Goal: Navigation & Orientation: Find specific page/section

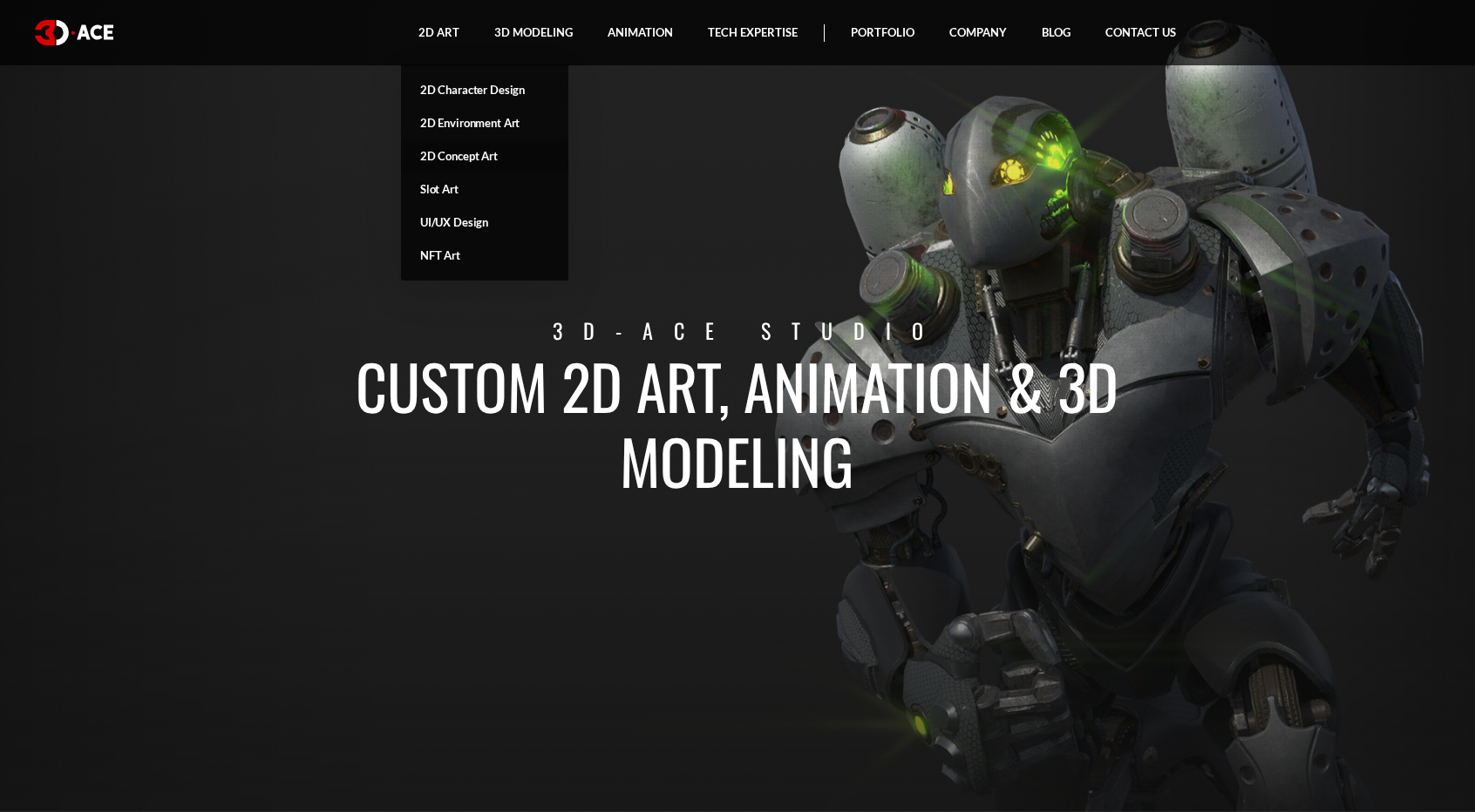
click at [472, 149] on link "2D Concept Art" at bounding box center [484, 156] width 167 height 33
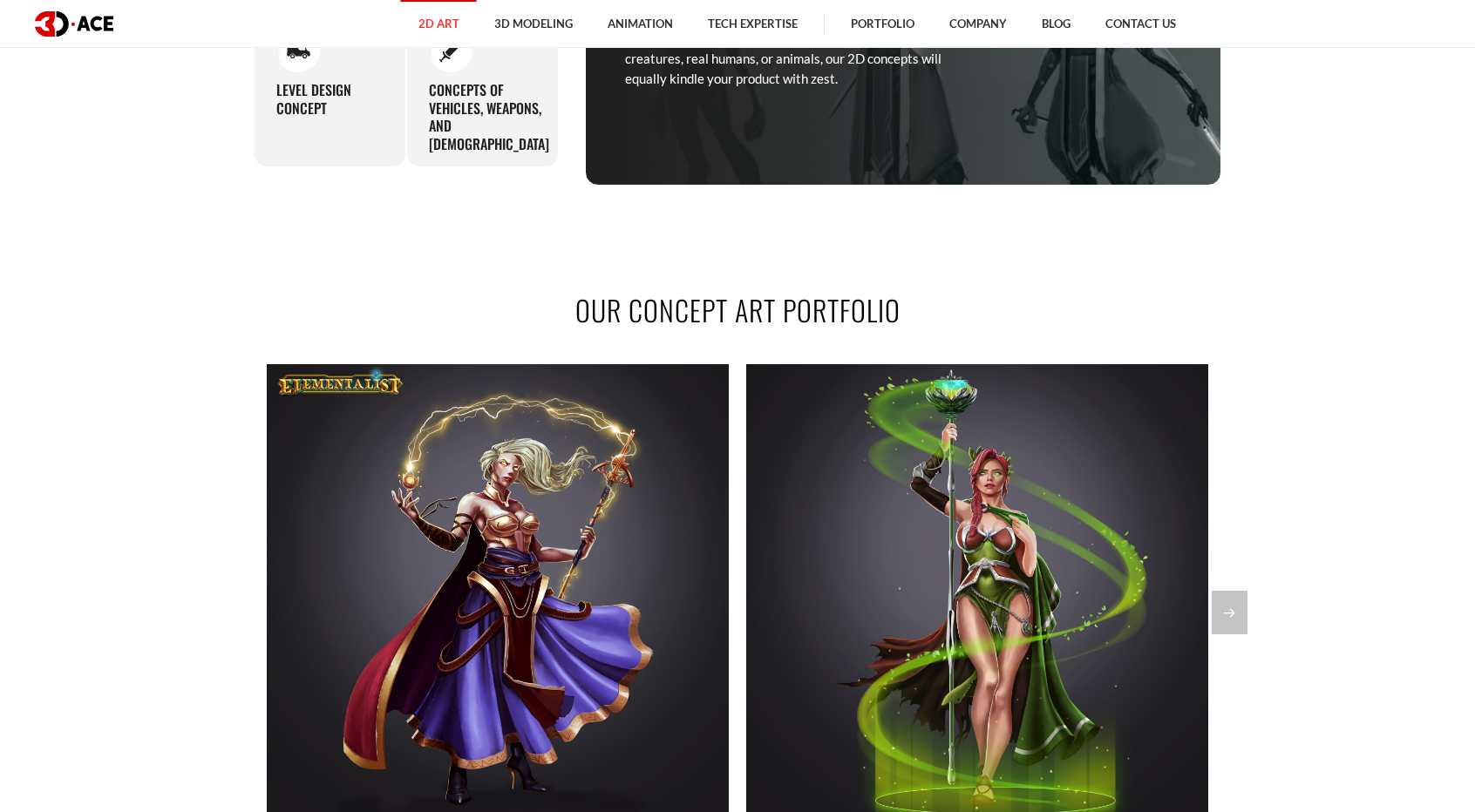
scroll to position [1394, 0]
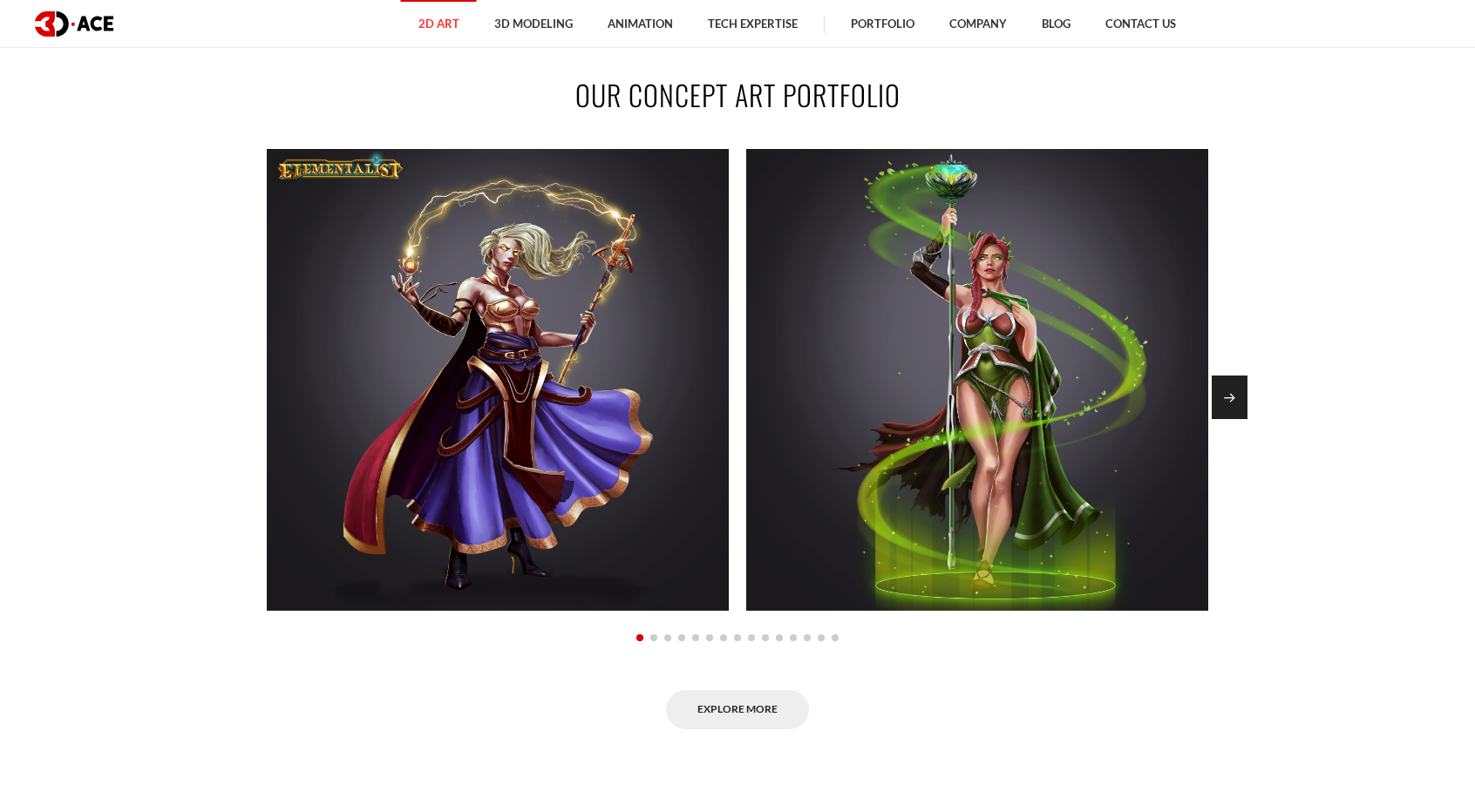
click at [1232, 394] on div "Next slide" at bounding box center [1229, 398] width 36 height 44
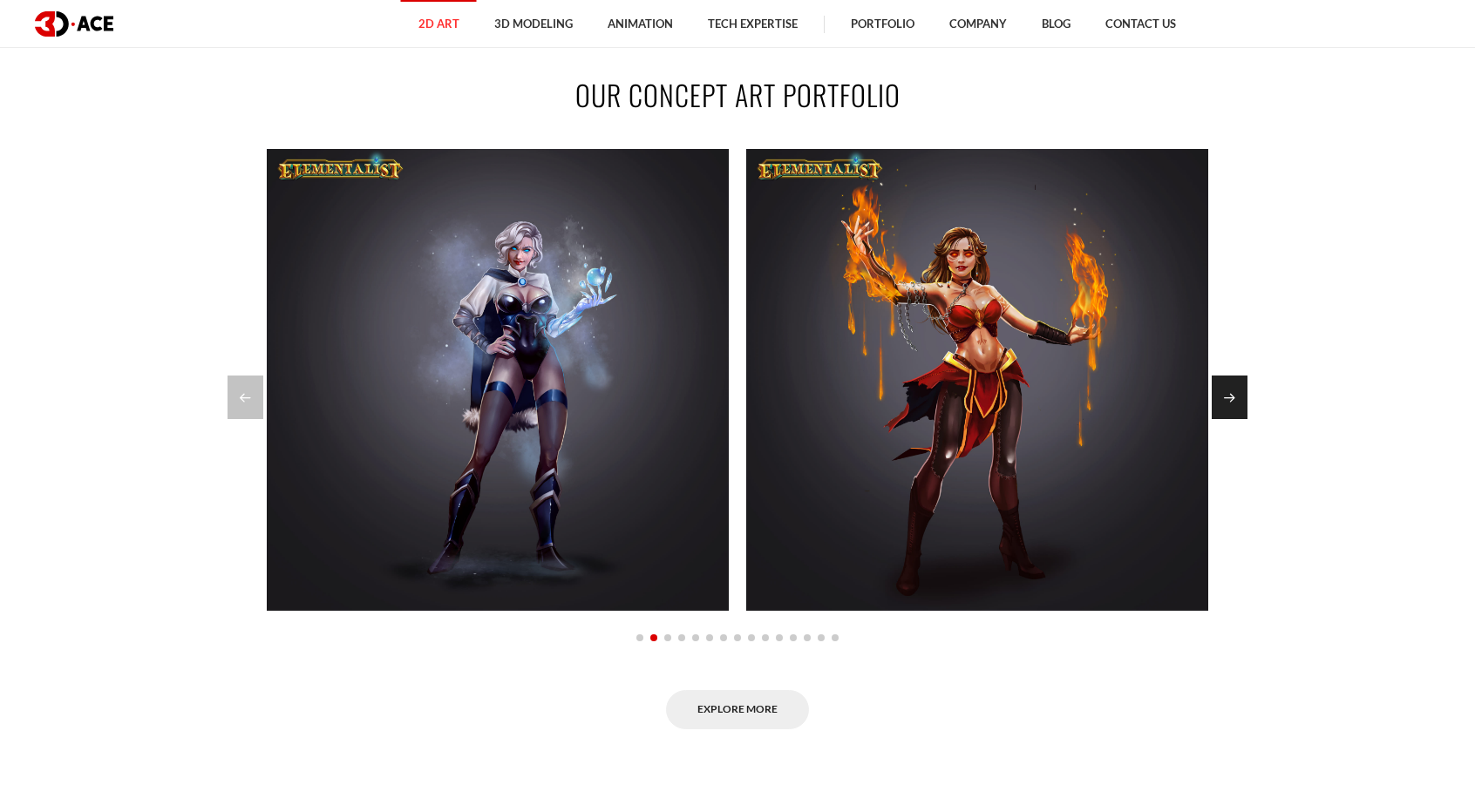
click at [1232, 394] on div "Next slide" at bounding box center [1229, 398] width 36 height 44
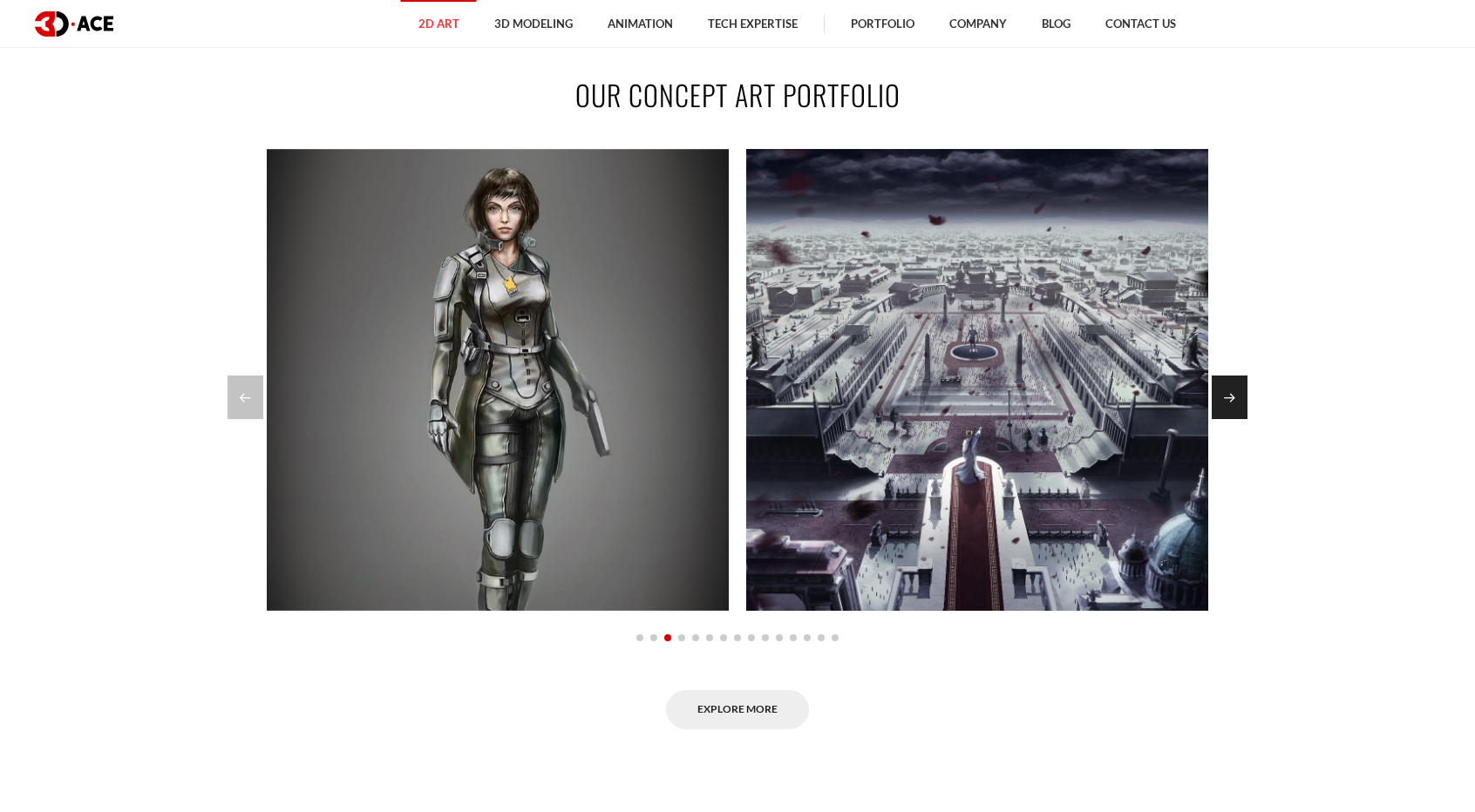
click at [1232, 394] on div "Next slide" at bounding box center [1229, 398] width 36 height 44
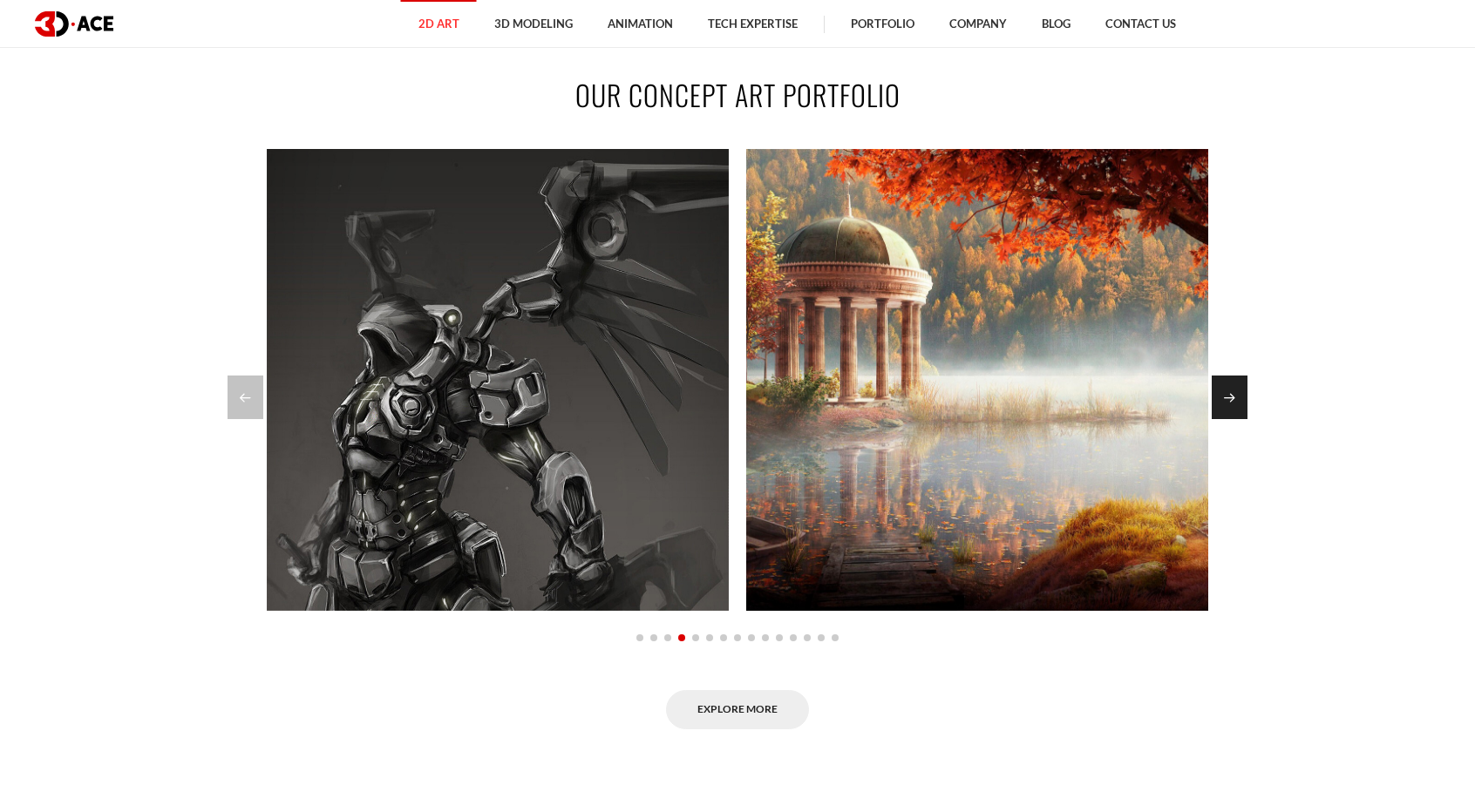
click at [1232, 394] on div "Next slide" at bounding box center [1229, 398] width 36 height 44
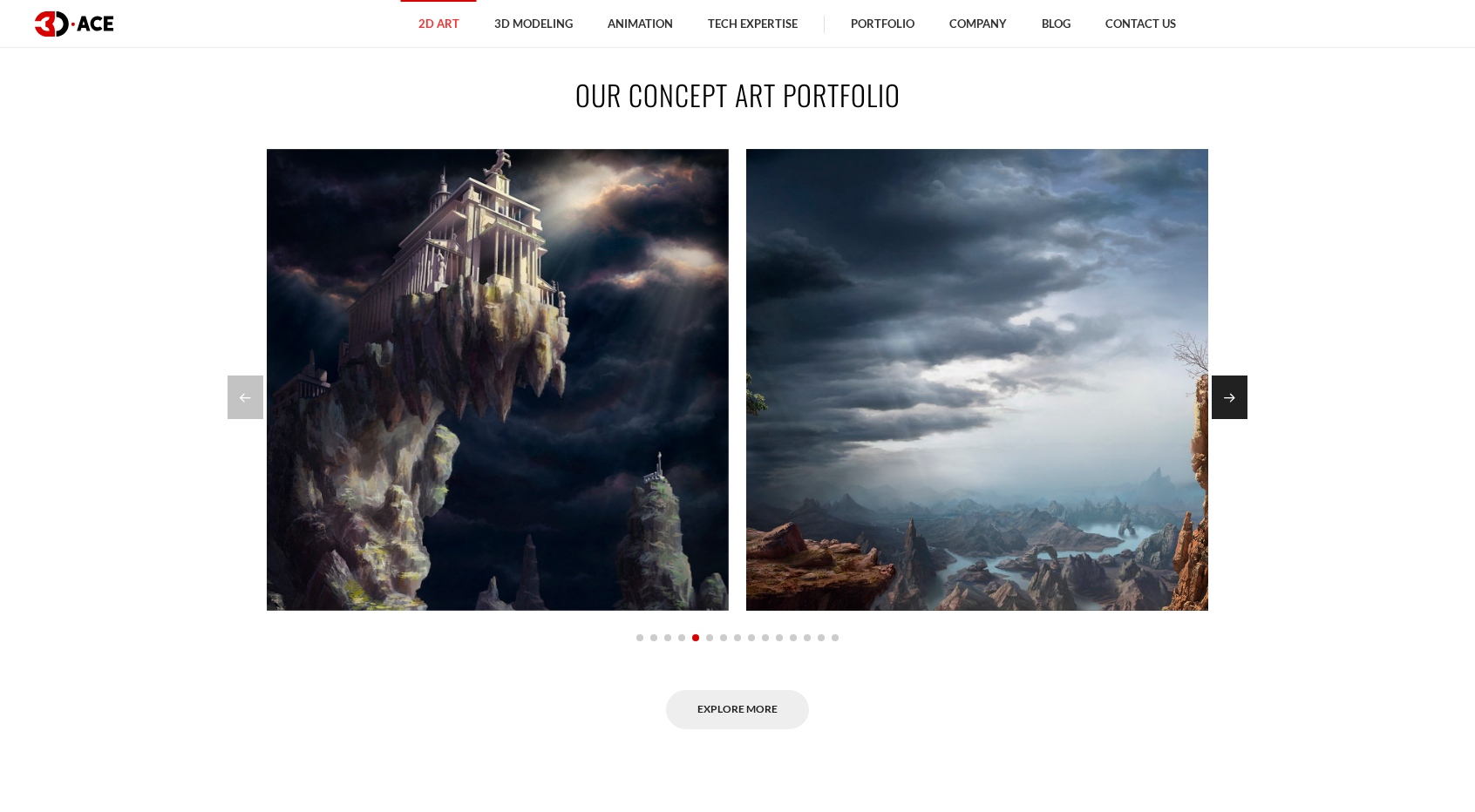
click at [1230, 403] on div "Next slide" at bounding box center [1229, 398] width 36 height 44
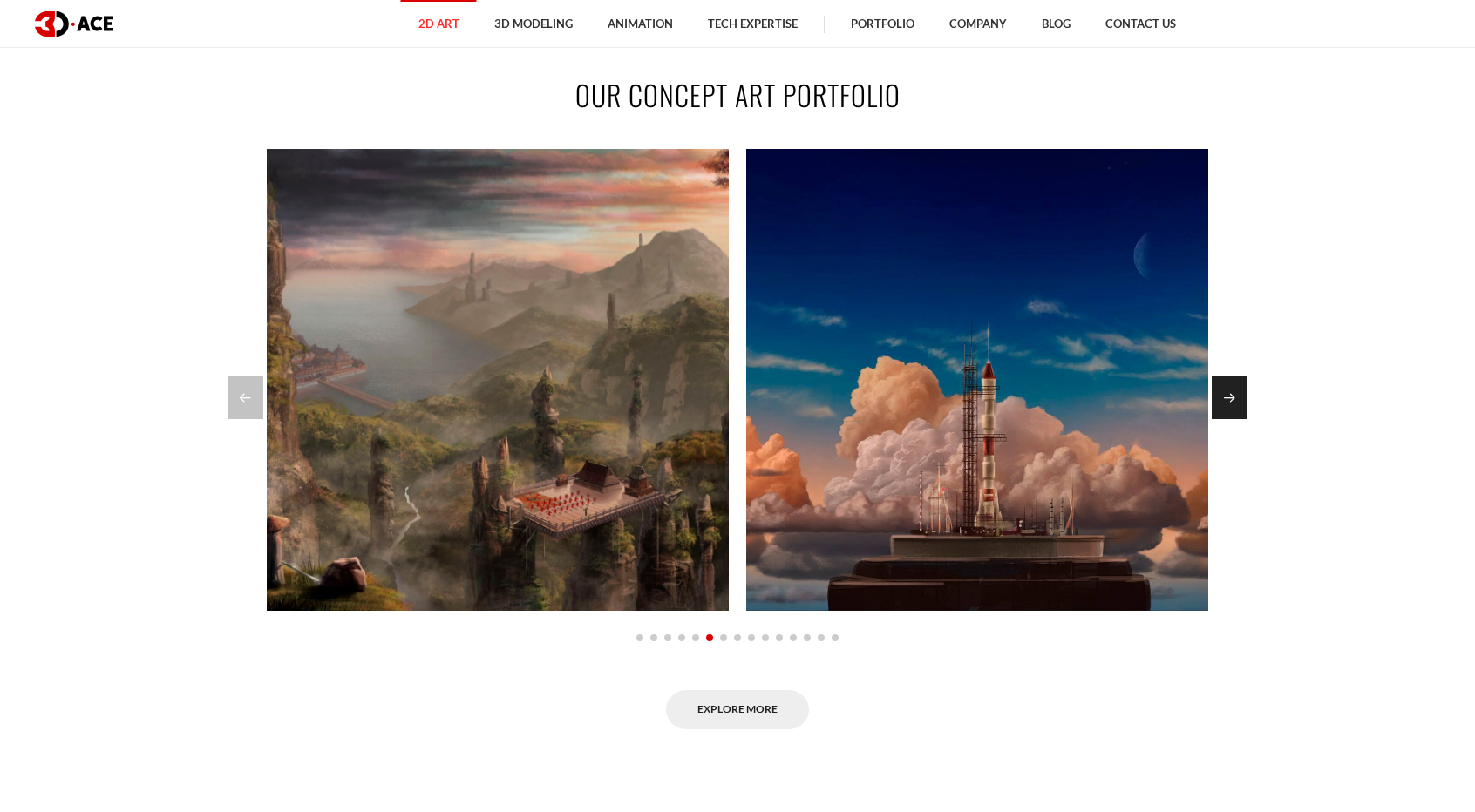
click at [1235, 389] on div "Next slide" at bounding box center [1229, 398] width 36 height 44
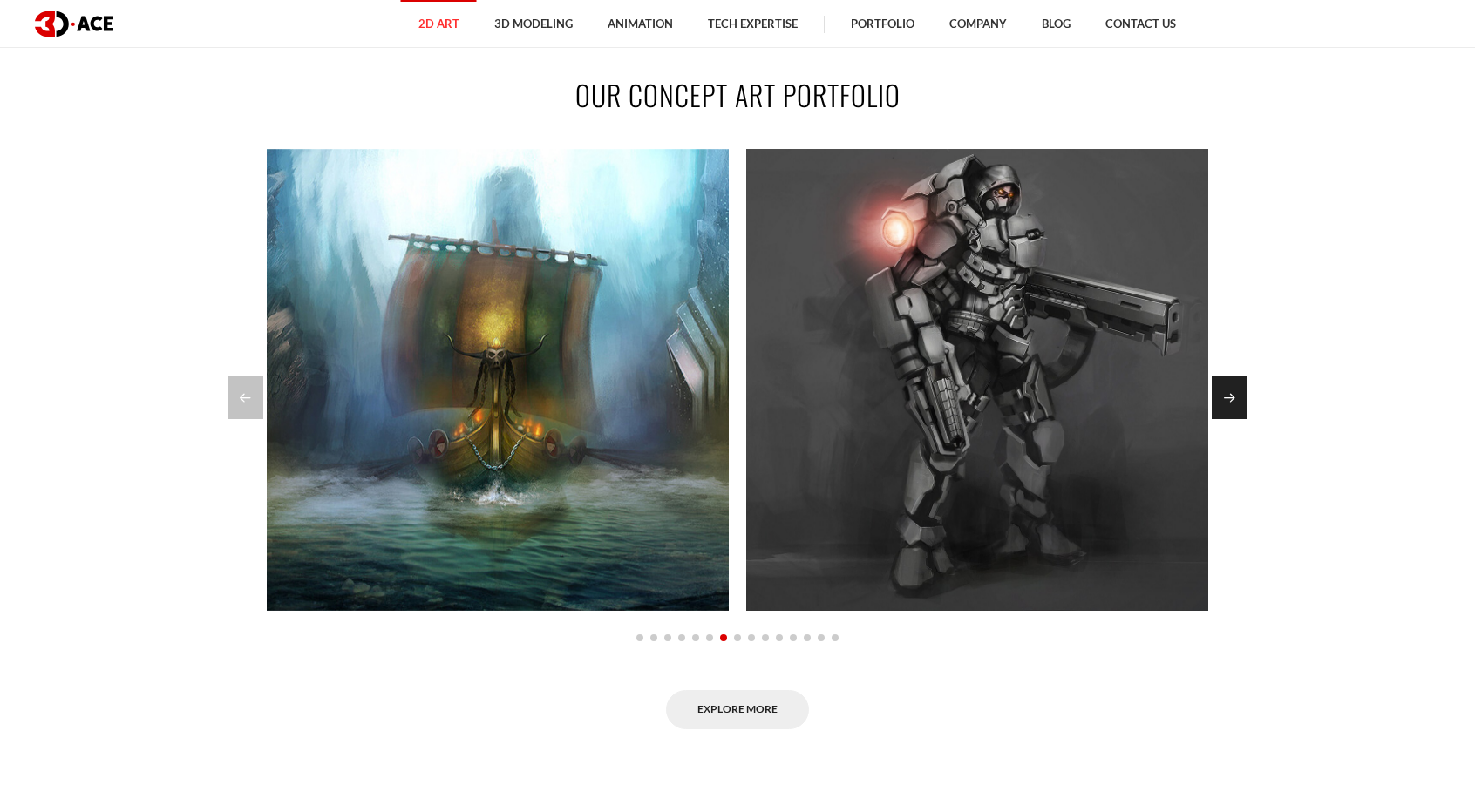
click at [1235, 389] on div "Next slide" at bounding box center [1229, 398] width 36 height 44
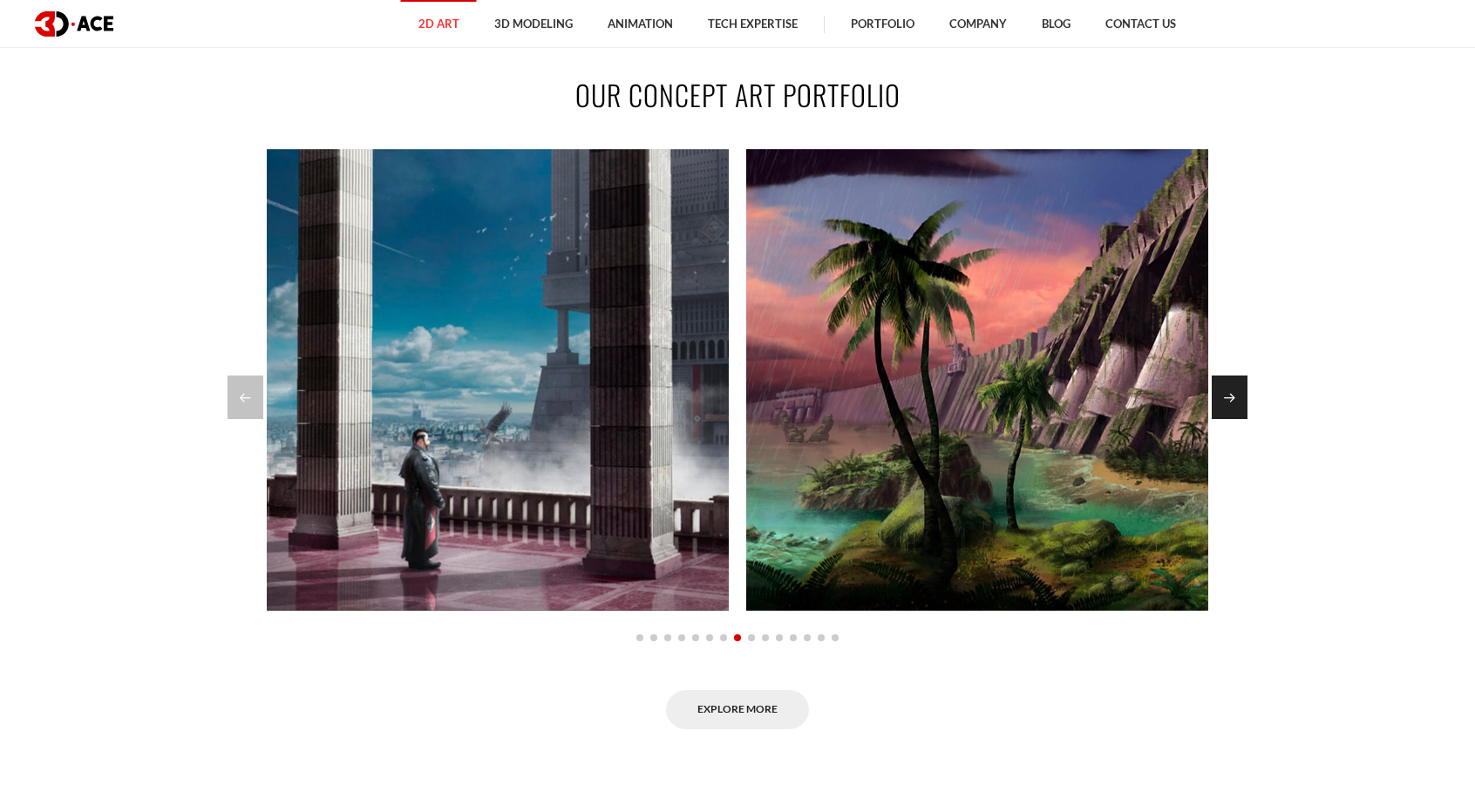
click at [1235, 389] on div "Next slide" at bounding box center [1229, 398] width 36 height 44
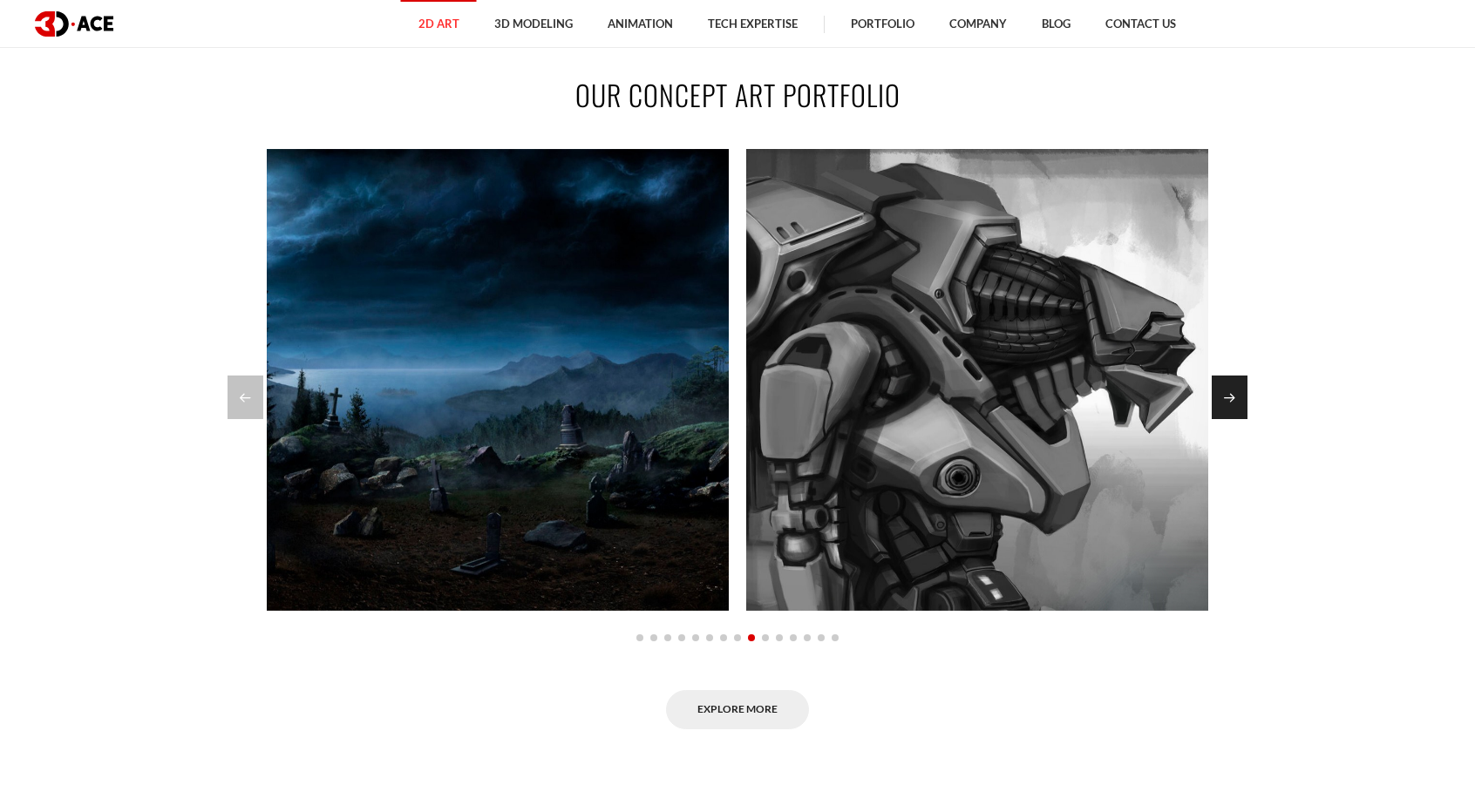
click at [1235, 389] on div "Next slide" at bounding box center [1229, 398] width 36 height 44
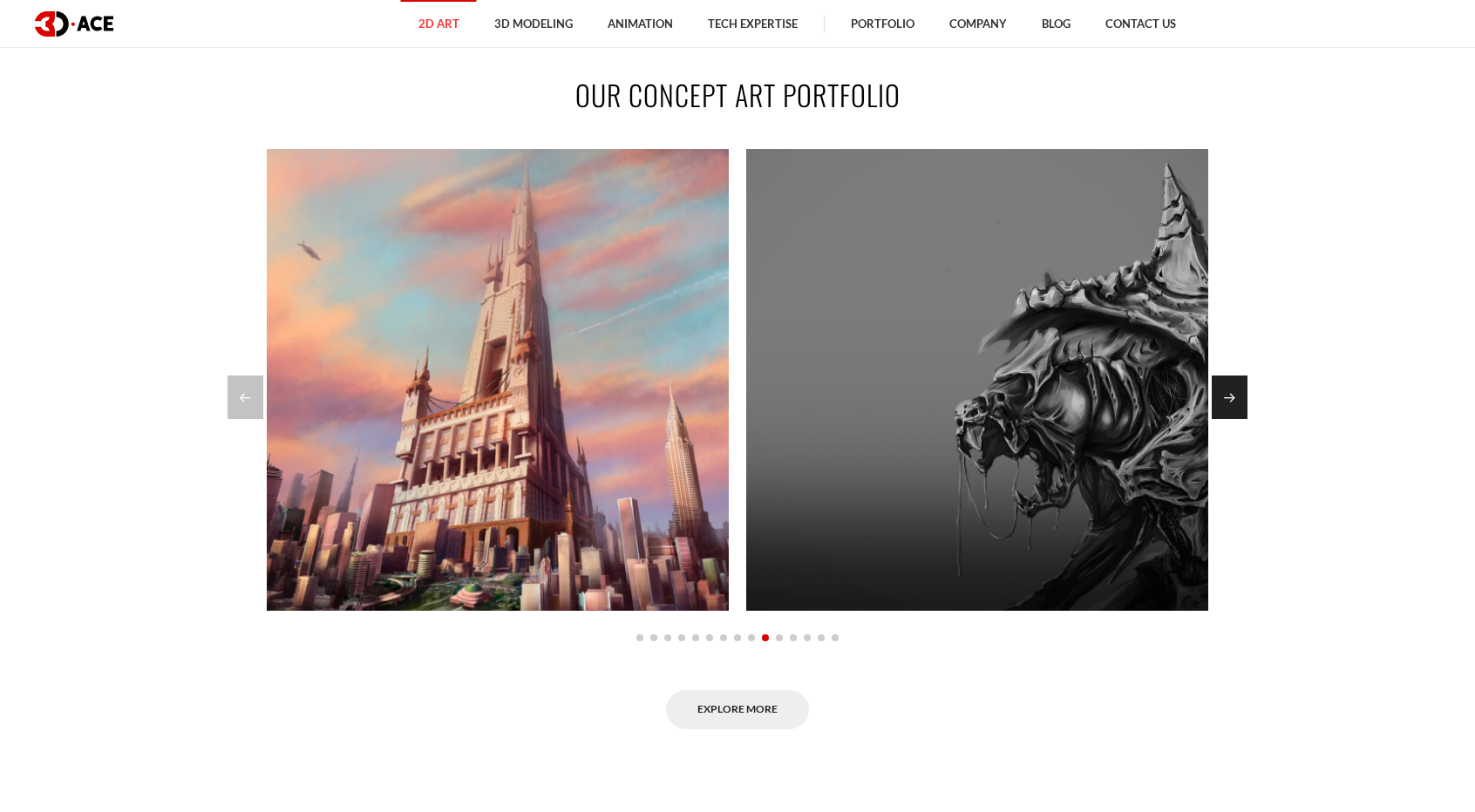
click at [1235, 389] on div "Next slide" at bounding box center [1229, 398] width 36 height 44
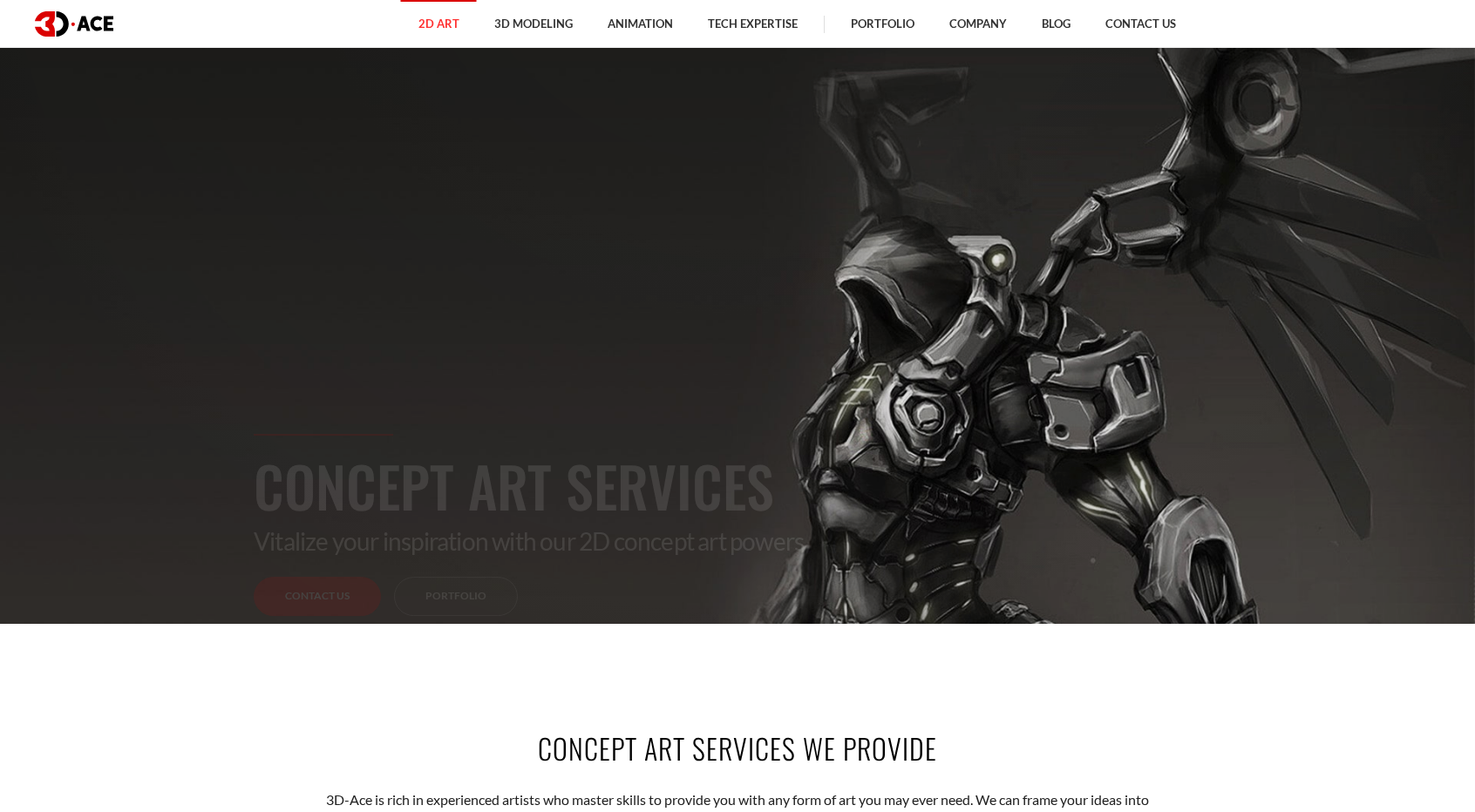
scroll to position [0, 0]
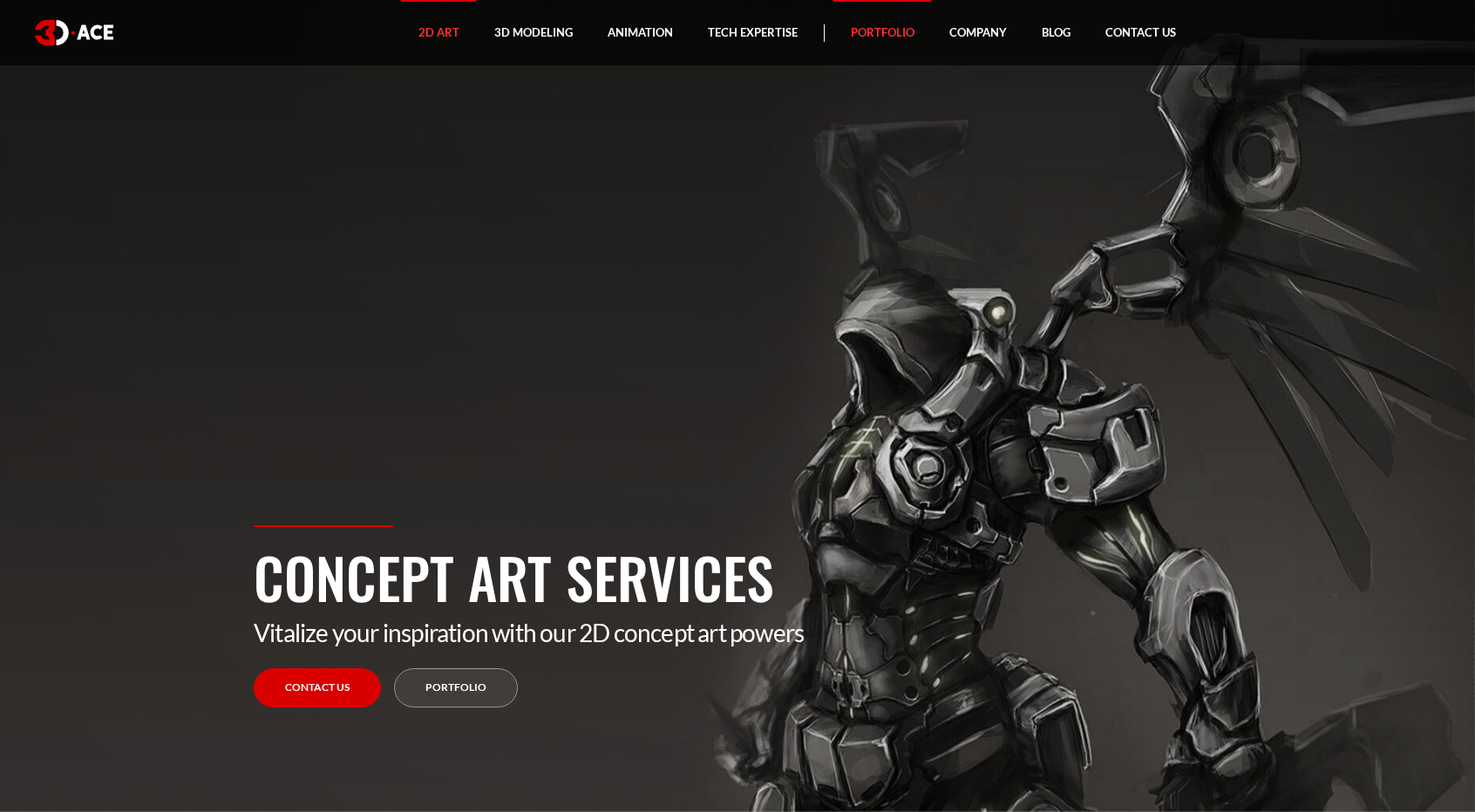
click at [886, 23] on link "Portfolio" at bounding box center [883, 32] width 98 height 66
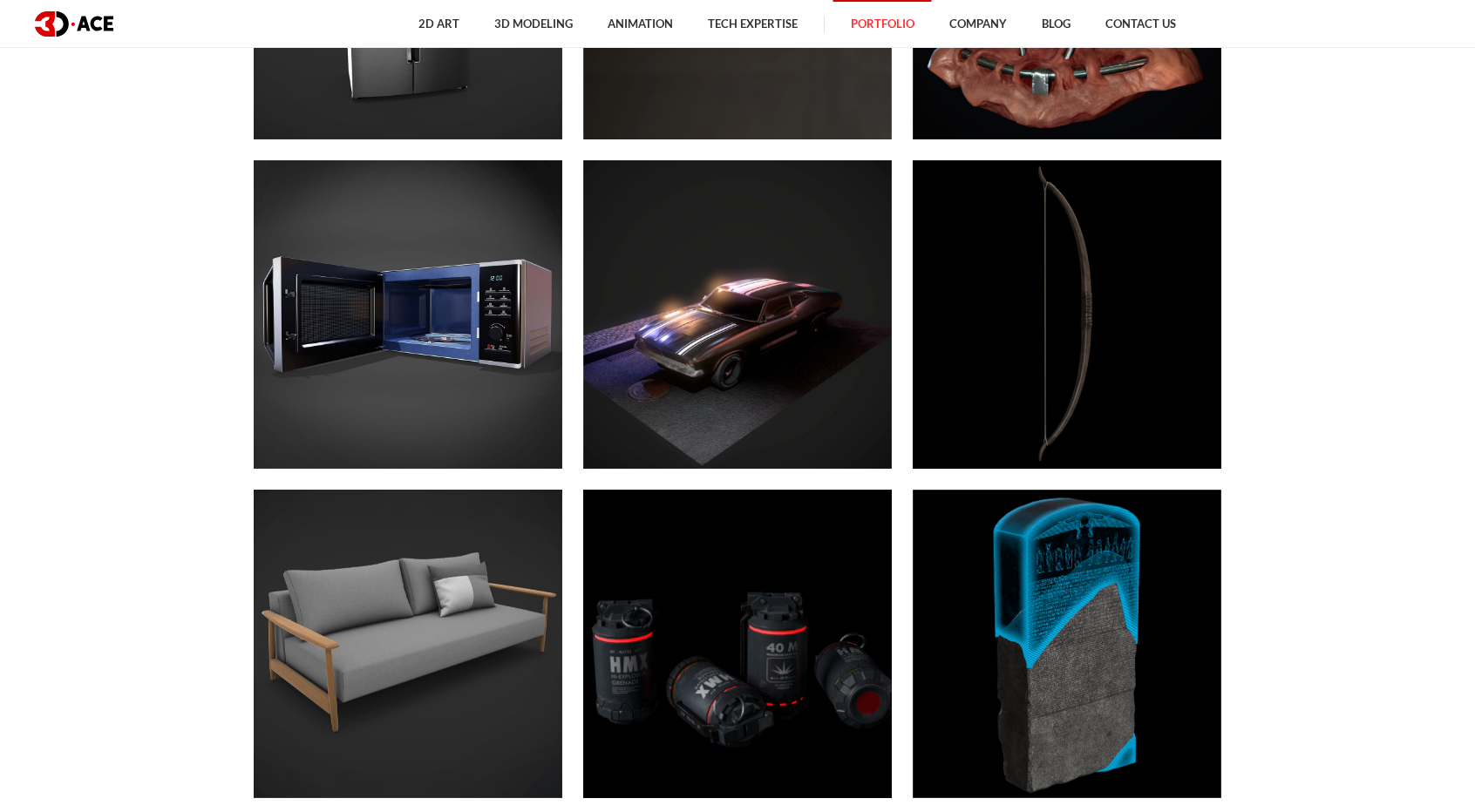
scroll to position [5575, 0]
